Goal: Obtain resource: Download file/media

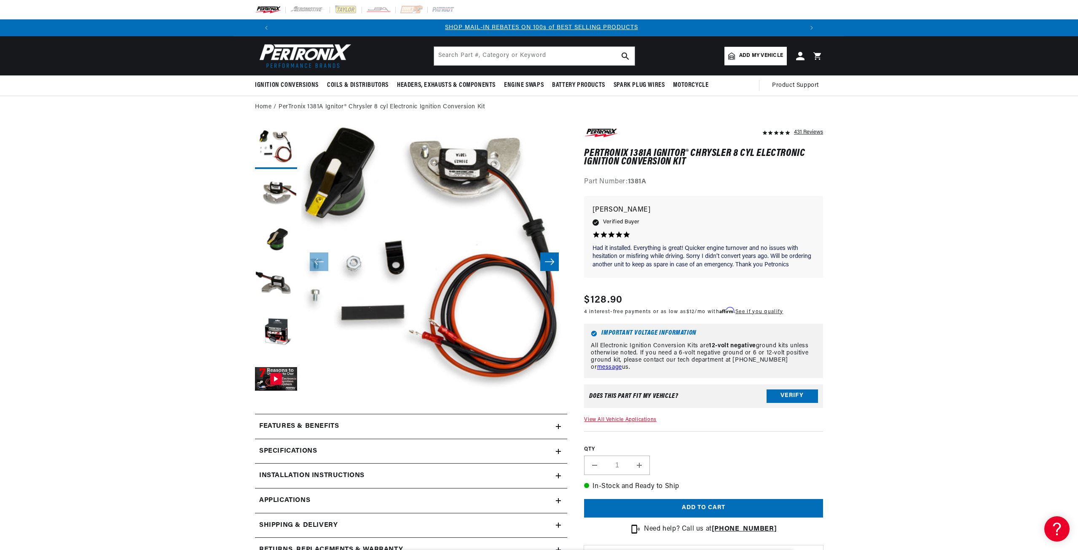
click at [384, 451] on div "Specifications" at bounding box center [405, 451] width 301 height 11
click at [280, 192] on button "Load image 2 in gallery view" at bounding box center [276, 194] width 42 height 42
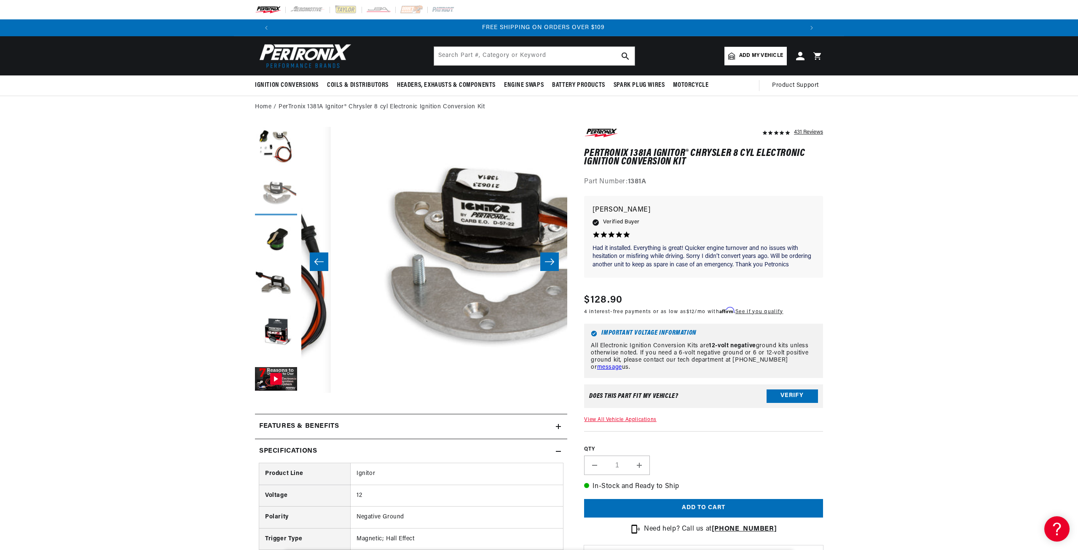
scroll to position [0, 266]
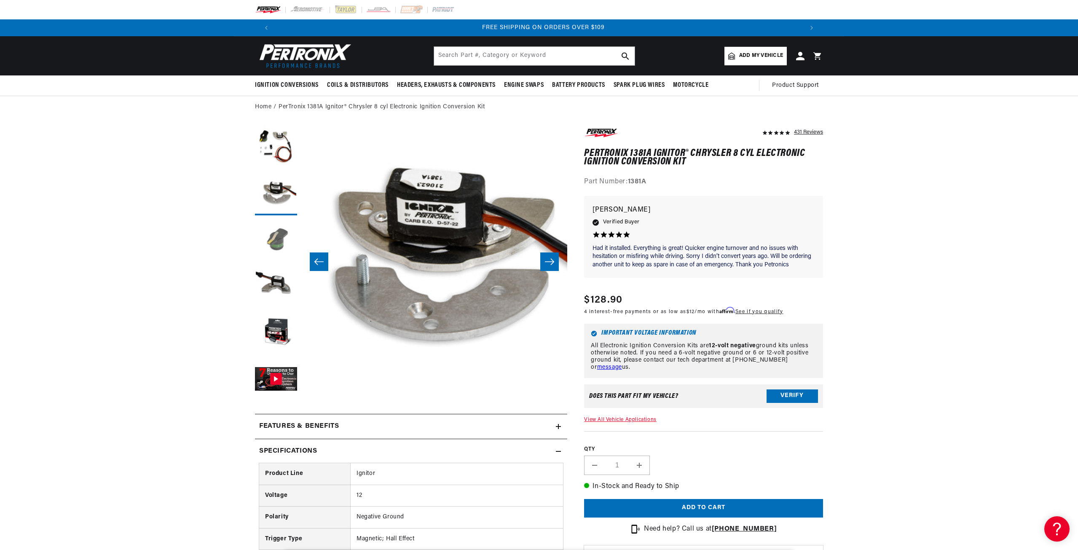
click at [277, 224] on button "Load image 3 in gallery view" at bounding box center [276, 241] width 42 height 42
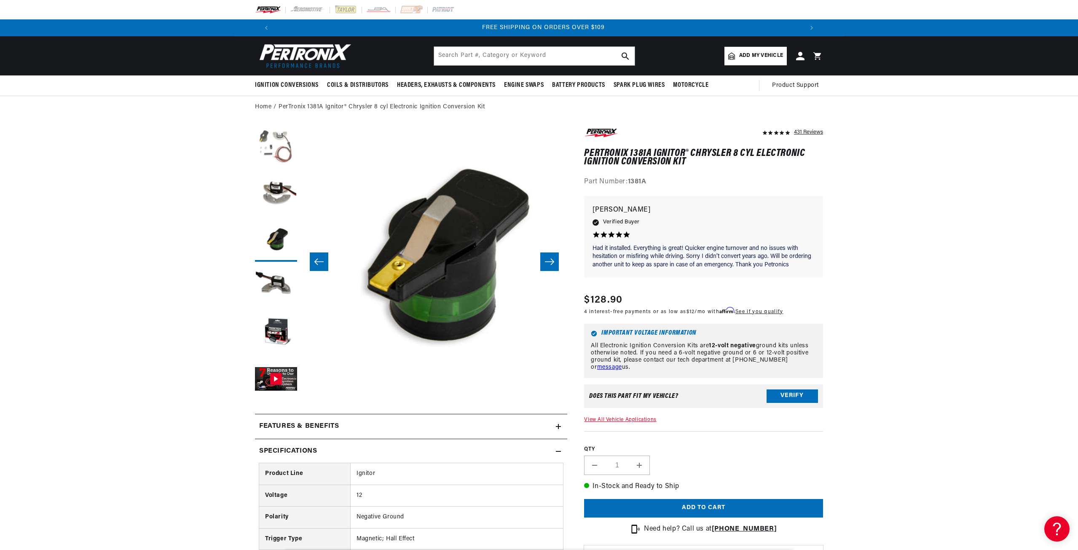
click at [279, 155] on button "Load image 1 in gallery view" at bounding box center [276, 148] width 42 height 42
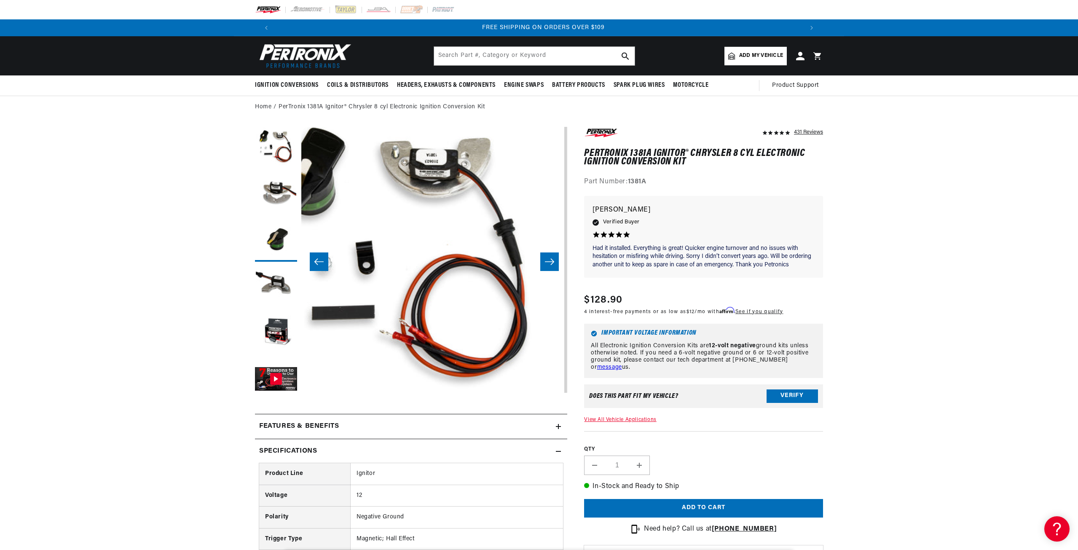
scroll to position [0, 0]
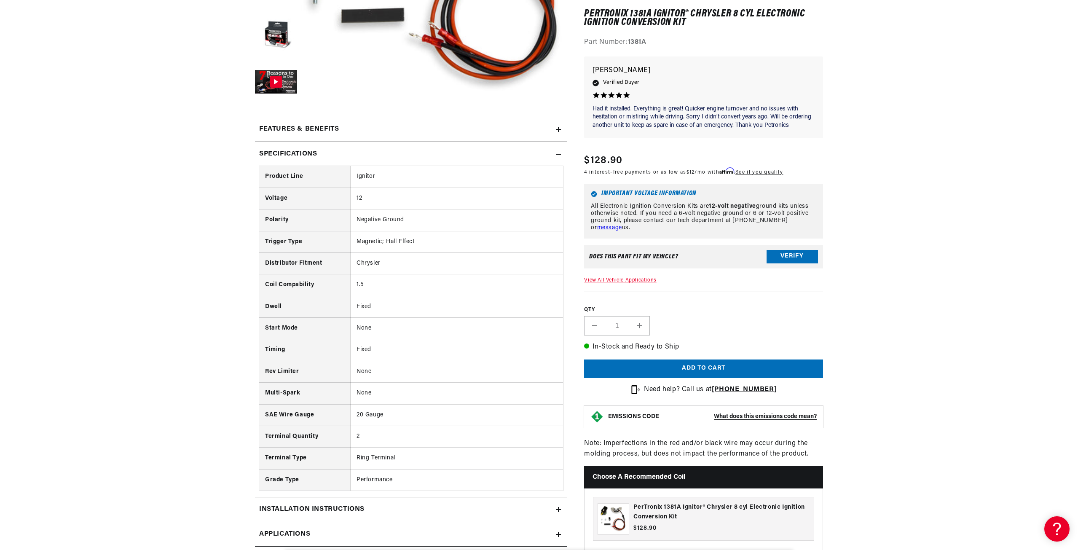
scroll to position [464, 0]
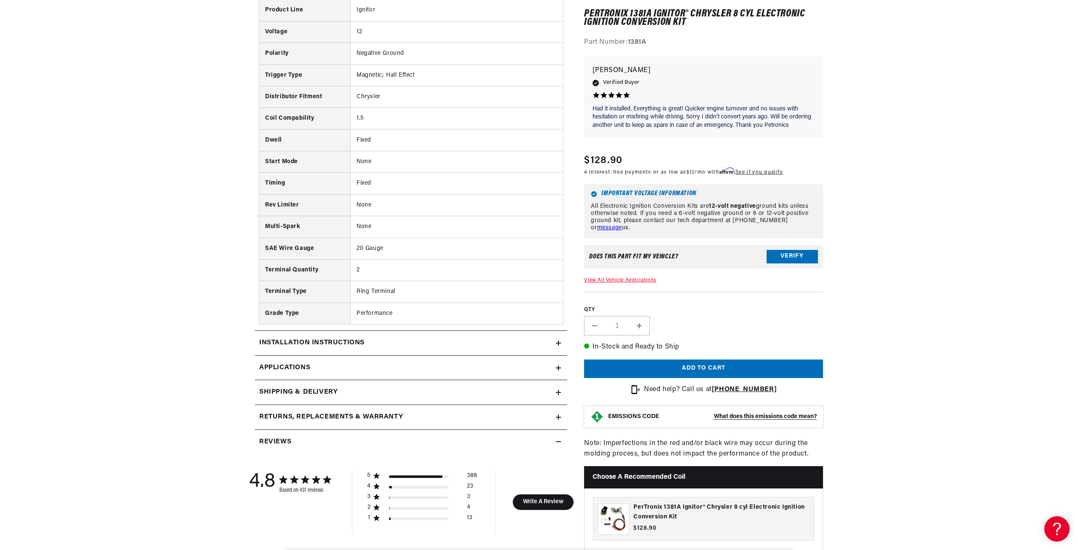
click at [346, 340] on h2 "Installation instructions" at bounding box center [311, 343] width 105 height 11
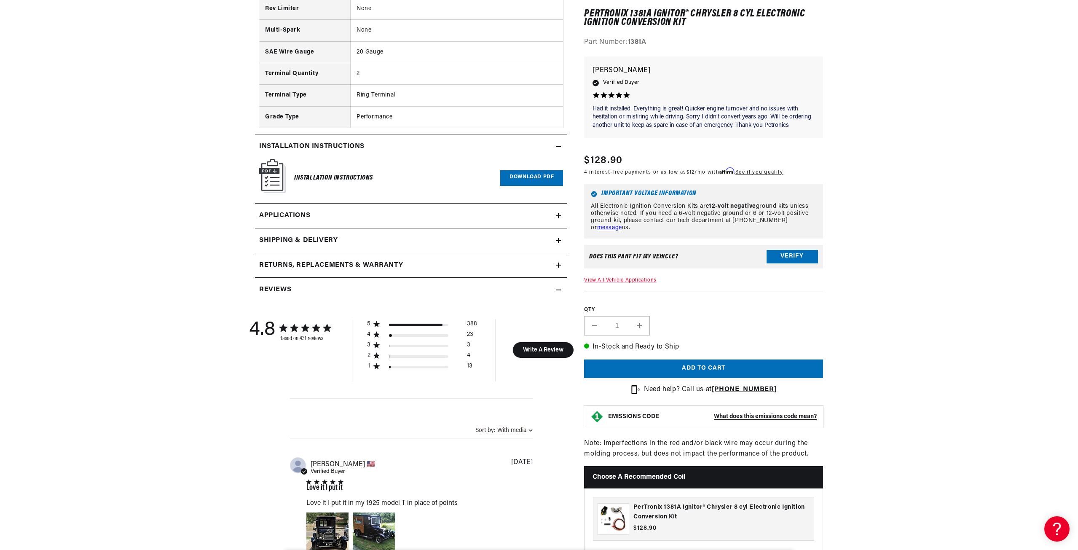
scroll to position [674, 0]
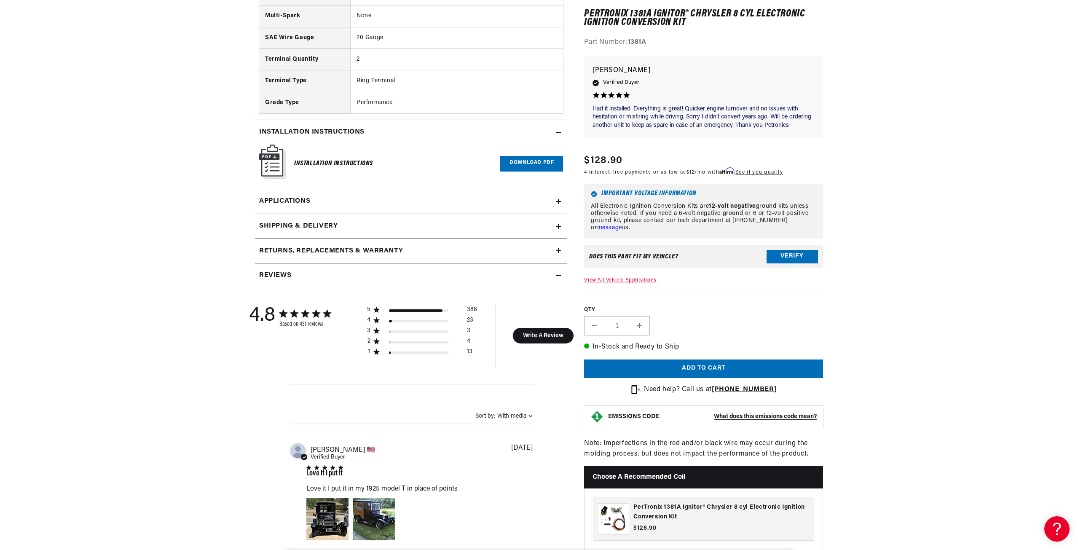
click at [305, 161] on h6 "Installation Instructions" at bounding box center [333, 163] width 79 height 11
click at [271, 158] on img at bounding box center [272, 162] width 27 height 34
click at [536, 159] on link "Download PDF" at bounding box center [531, 164] width 63 height 16
